Goal: Task Accomplishment & Management: Manage account settings

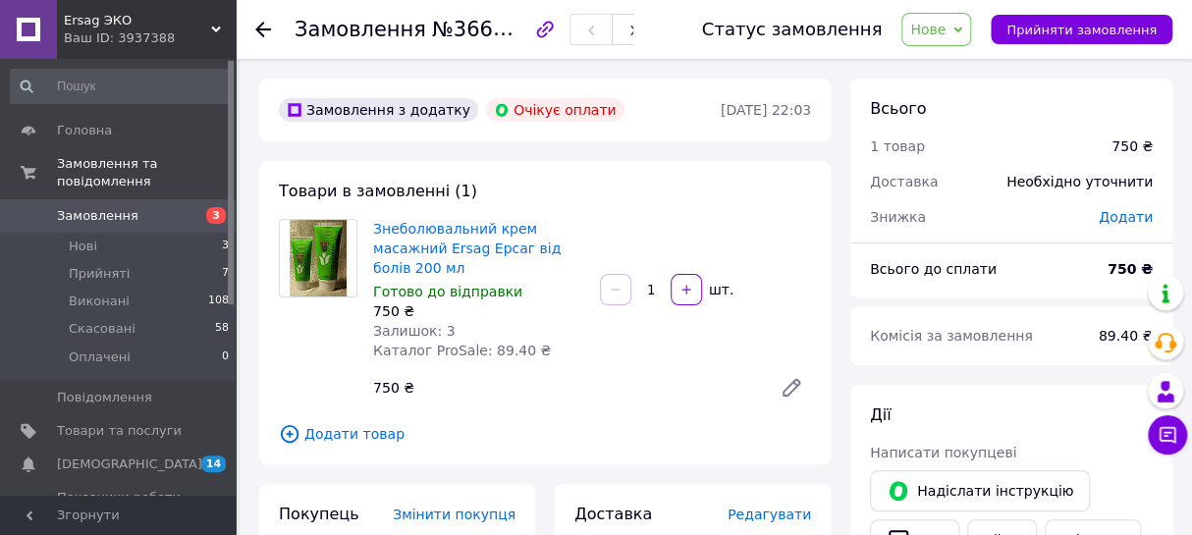
click at [102, 207] on span "Замовлення" at bounding box center [98, 216] width 82 height 18
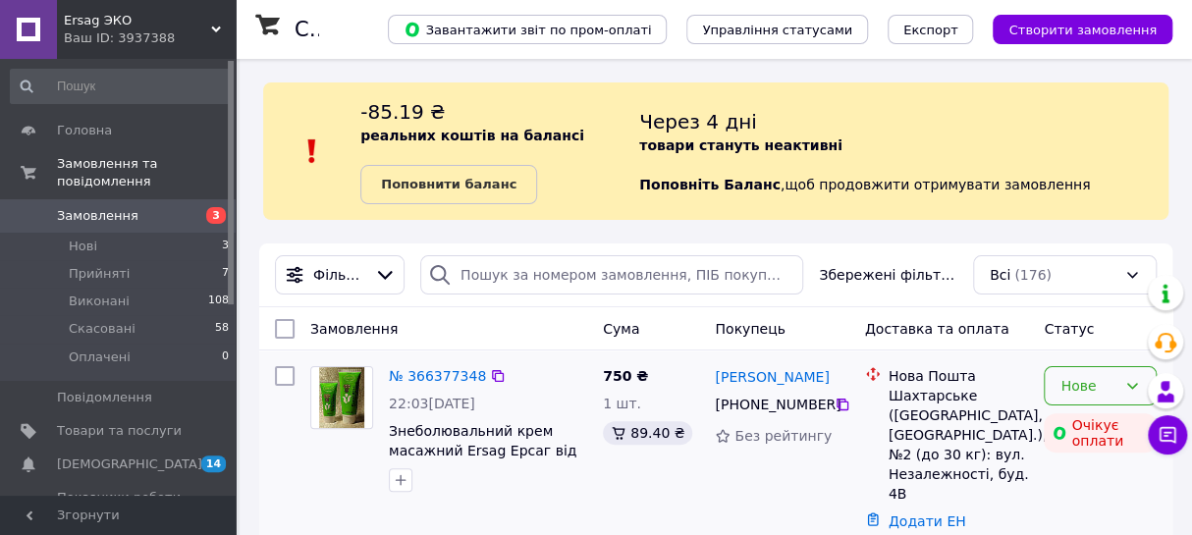
click at [1129, 375] on div "Нове" at bounding box center [1100, 385] width 113 height 39
